Goal: Information Seeking & Learning: Check status

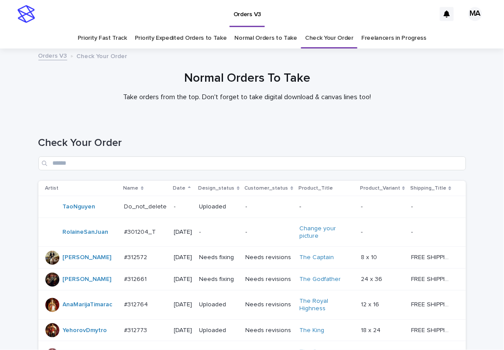
click at [250, 39] on link "Normal Orders to Take" at bounding box center [266, 38] width 63 height 21
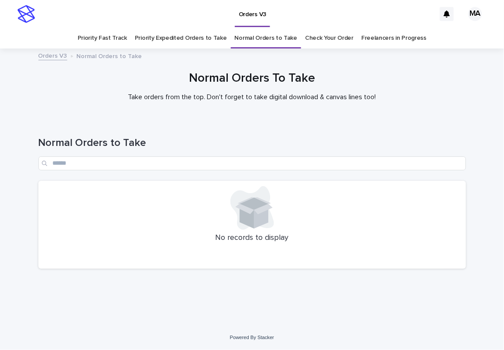
click at [190, 38] on link "Priority Expedited Orders to Take" at bounding box center [181, 38] width 92 height 21
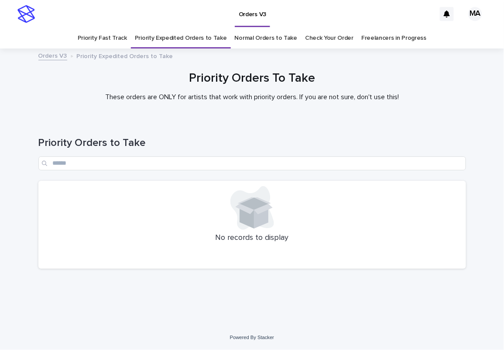
click at [102, 35] on link "Priority Fast Track" at bounding box center [102, 38] width 49 height 21
